Goal: Task Accomplishment & Management: Manage account settings

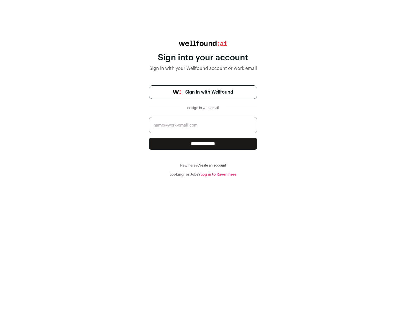
click at [209, 92] on span "Sign in with Wellfound" at bounding box center [209, 92] width 48 height 7
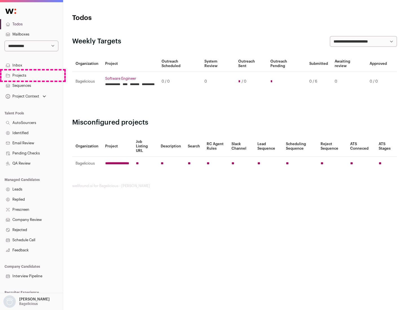
click at [31, 75] on link "Projects" at bounding box center [31, 75] width 63 height 10
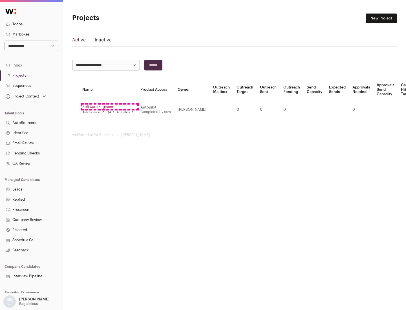
click at [110, 107] on link "Software Engineer" at bounding box center [107, 107] width 51 height 5
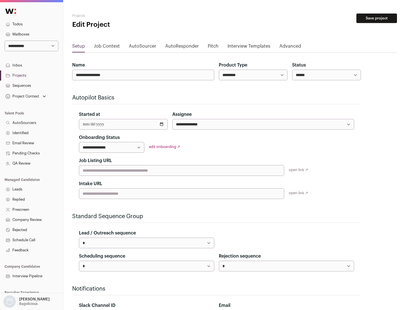
click at [376, 18] on button "Save project" at bounding box center [376, 19] width 41 height 10
